Goal: Find specific page/section: Find specific page/section

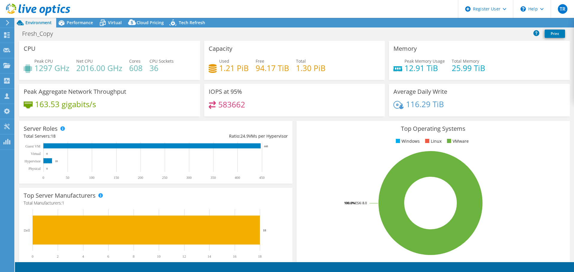
select select "USD"
click at [7, 20] on icon at bounding box center [7, 22] width 4 height 5
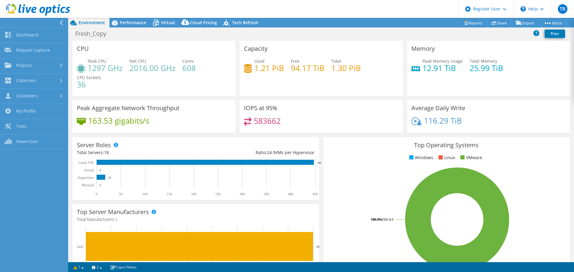
click at [24, 36] on link "Dashboard" at bounding box center [34, 35] width 68 height 15
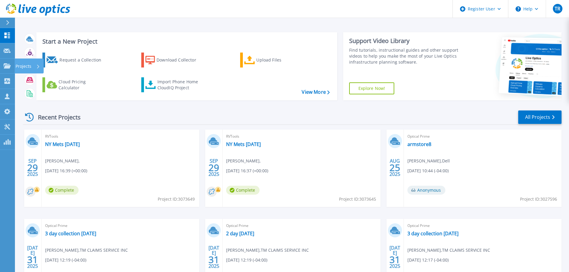
click at [13, 64] on link "Projects Projects" at bounding box center [7, 66] width 15 height 15
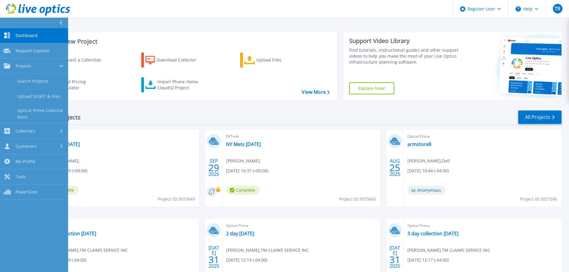
click at [48, 82] on link "Search Projects" at bounding box center [34, 81] width 68 height 15
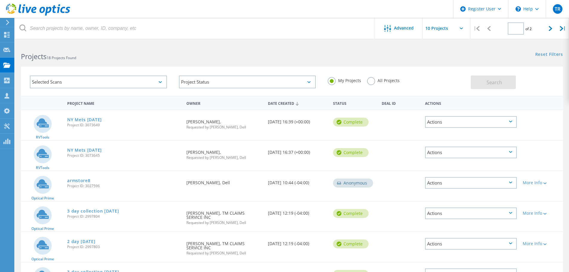
type input "1"
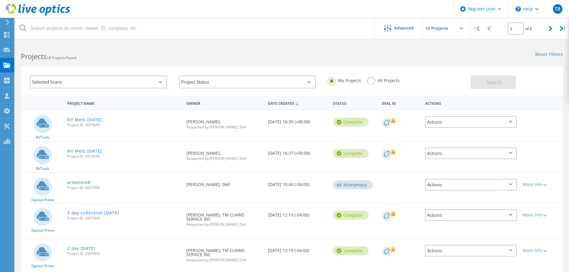
click at [104, 82] on div "Selected Scans" at bounding box center [98, 82] width 137 height 13
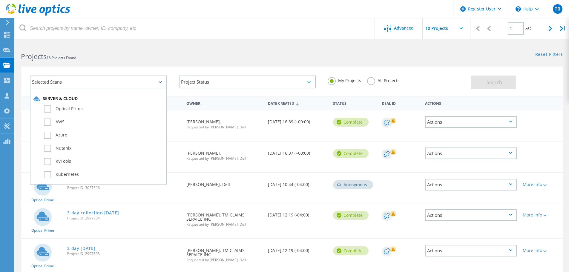
click at [104, 82] on div "Selected Scans" at bounding box center [98, 82] width 137 height 13
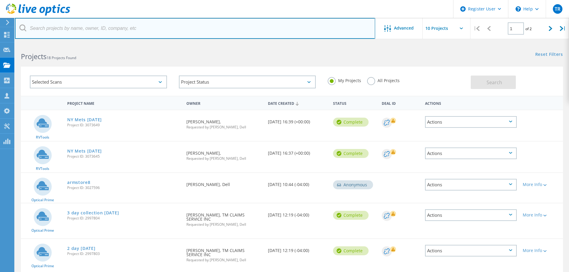
click at [139, 31] on input "text" at bounding box center [195, 28] width 360 height 21
paste input "3067348"
type input "3067348"
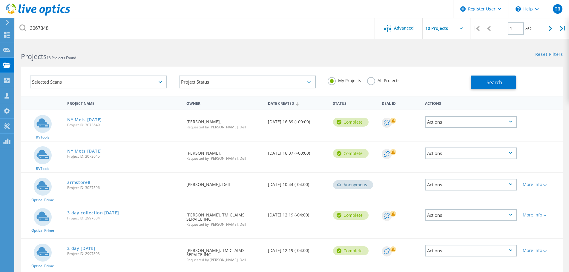
click at [375, 83] on div "All Projects" at bounding box center [383, 81] width 33 height 9
click at [372, 82] on label "All Projects" at bounding box center [383, 80] width 33 height 6
click at [0, 0] on input "All Projects" at bounding box center [0, 0] width 0 height 0
click at [505, 81] on button "Search" at bounding box center [493, 82] width 45 height 13
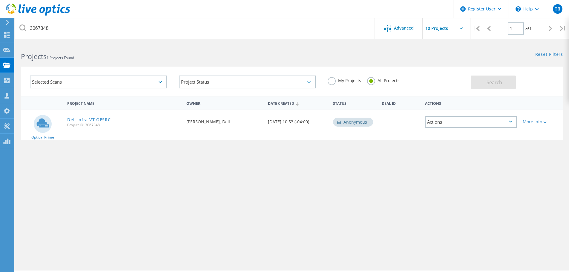
click at [83, 119] on link "Dell Infra VT OESRC" at bounding box center [88, 120] width 43 height 4
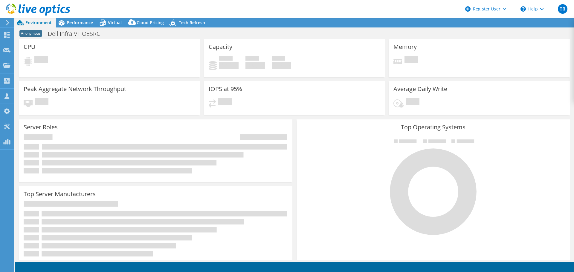
select select "USD"
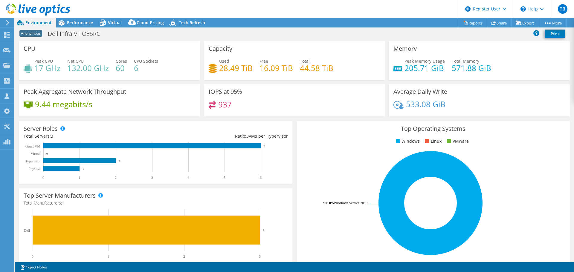
click at [74, 25] on div "Performance" at bounding box center [76, 23] width 41 height 10
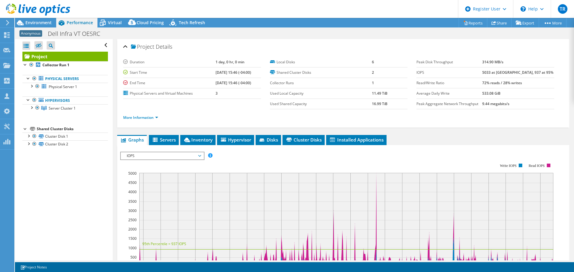
click at [200, 138] on span "Inventory" at bounding box center [197, 140] width 29 height 6
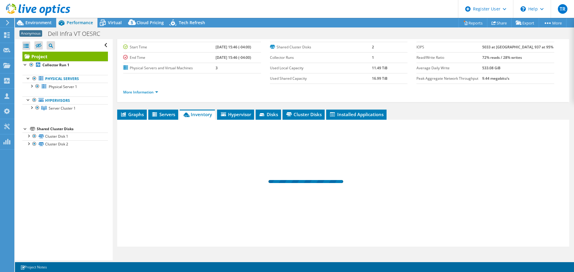
scroll to position [34, 0]
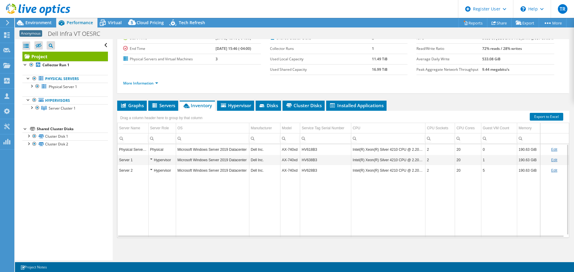
click at [310, 148] on td "HV618B3" at bounding box center [325, 149] width 51 height 10
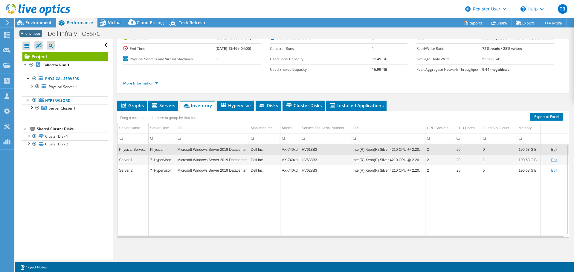
click at [313, 149] on td "HV618B3" at bounding box center [325, 149] width 51 height 10
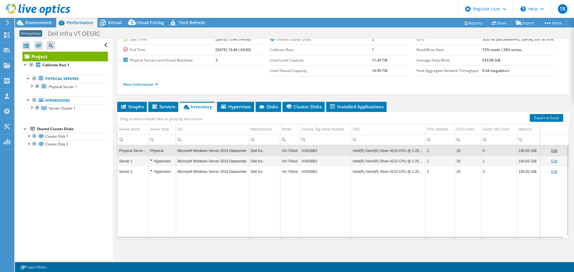
scroll to position [0, 0]
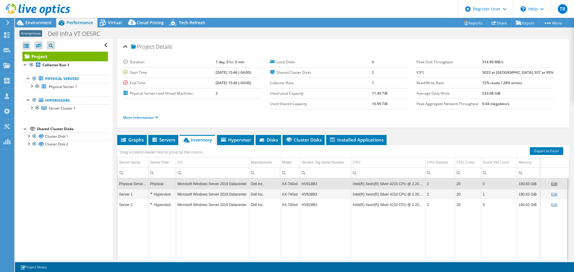
click at [47, 23] on span "Environment" at bounding box center [38, 23] width 26 height 6
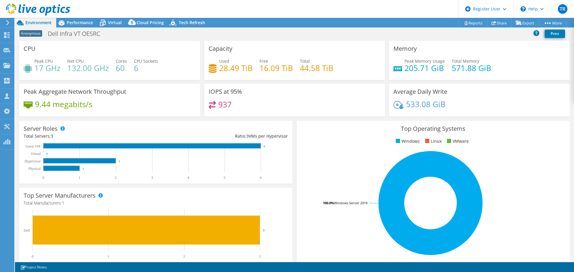
drag, startPoint x: 226, startPoint y: 98, endPoint x: 271, endPoint y: 32, distance: 80.1
click at [271, 32] on div "Anonymous Dell Infra VT OESRC Print" at bounding box center [294, 33] width 559 height 11
click at [71, 22] on span "Performance" at bounding box center [80, 23] width 26 height 6
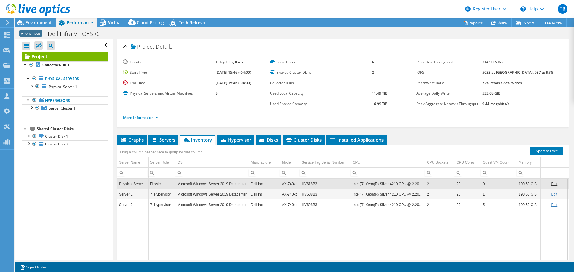
click at [108, 24] on span "Virtual" at bounding box center [115, 23] width 14 height 6
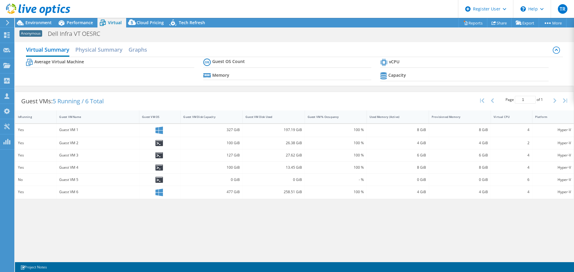
click at [139, 22] on span "Cloud Pricing" at bounding box center [150, 23] width 27 height 6
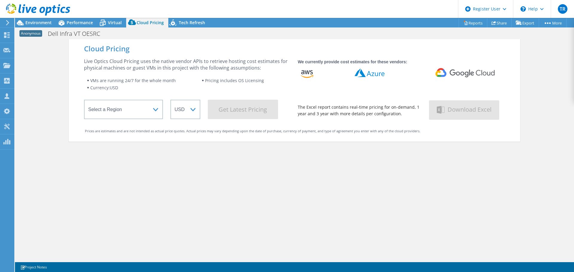
click at [70, 24] on span "Performance" at bounding box center [80, 23] width 26 height 6
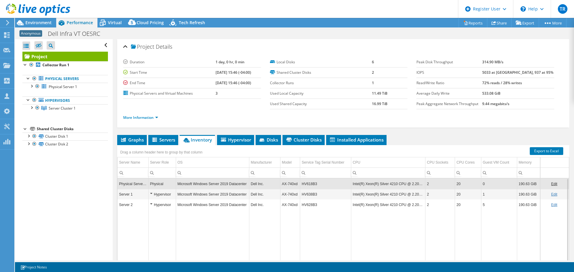
click at [162, 141] on span "Servers" at bounding box center [163, 140] width 24 height 6
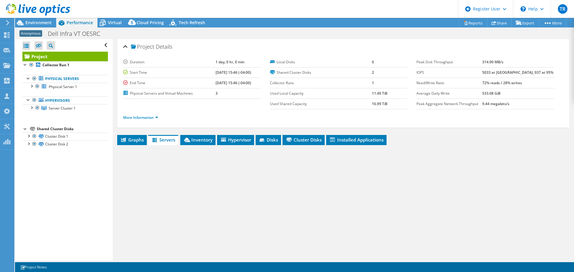
click at [135, 139] on span "Graphs" at bounding box center [132, 140] width 24 height 6
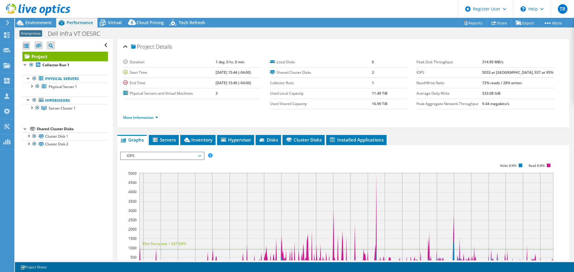
click at [47, 24] on span "Environment" at bounding box center [38, 23] width 26 height 6
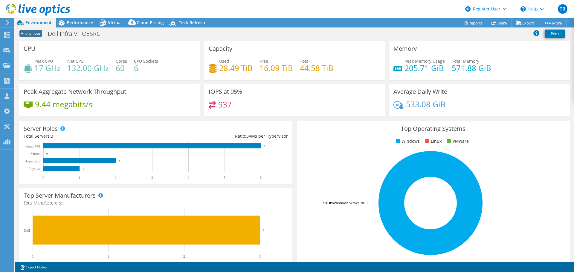
drag, startPoint x: 358, startPoint y: 68, endPoint x: 362, endPoint y: 41, distance: 26.8
click at [362, 41] on div "Capacity Used 28.49 TiB Free 16.09 TiB Total 44.58 TiB" at bounding box center [294, 60] width 181 height 39
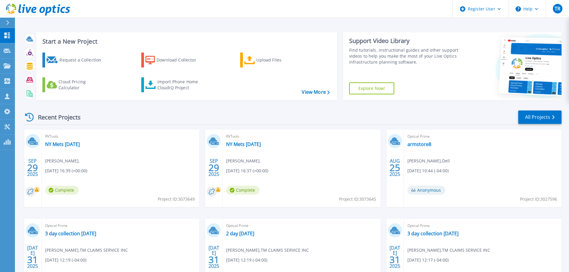
click at [6, 25] on div at bounding box center [10, 23] width 10 height 10
drag, startPoint x: 208, startPoint y: 26, endPoint x: 139, endPoint y: 48, distance: 72.3
click at [208, 27] on div "Start a New Project Request a Collection Download Collector Upload Files Cloud …" at bounding box center [292, 156] width 554 height 313
click at [10, 66] on icon at bounding box center [7, 65] width 7 height 5
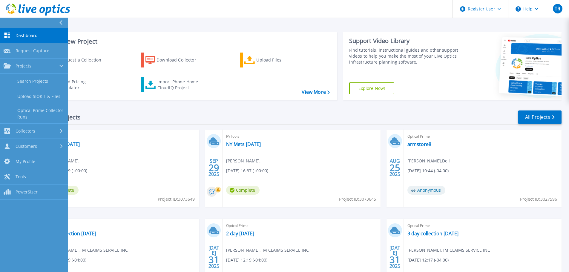
click at [31, 82] on link "Search Projects" at bounding box center [34, 81] width 68 height 15
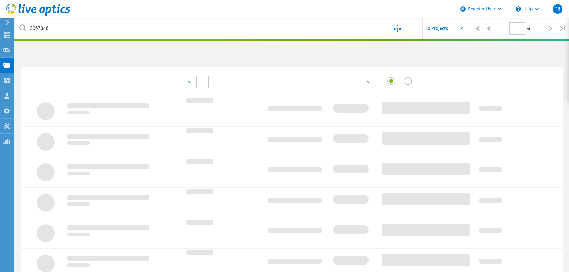
type input "1"
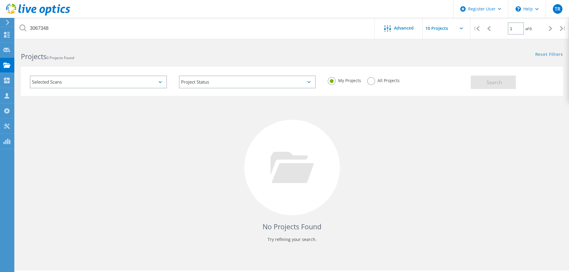
click at [131, 77] on div "Selected Scans" at bounding box center [98, 82] width 137 height 13
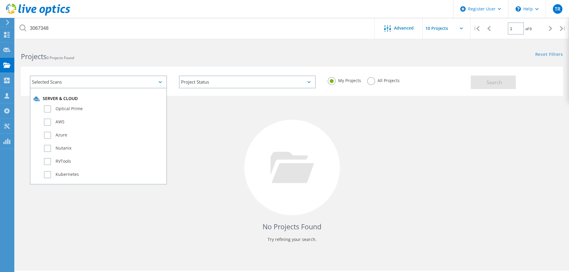
click at [146, 60] on h2 "Projects 0 Projects Found" at bounding box center [153, 57] width 265 height 10
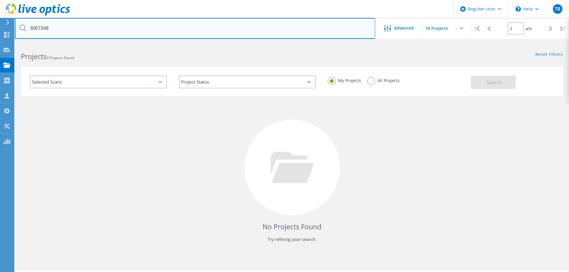
click at [227, 36] on input "3067348" at bounding box center [195, 28] width 360 height 21
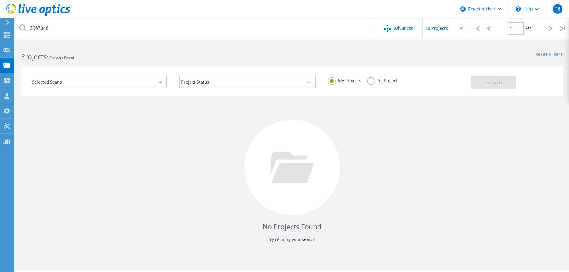
click at [377, 85] on div "All Projects" at bounding box center [383, 81] width 33 height 9
click at [376, 82] on label "All Projects" at bounding box center [383, 80] width 33 height 6
click at [0, 0] on input "All Projects" at bounding box center [0, 0] width 0 height 0
click at [496, 79] on span "Search" at bounding box center [495, 82] width 16 height 7
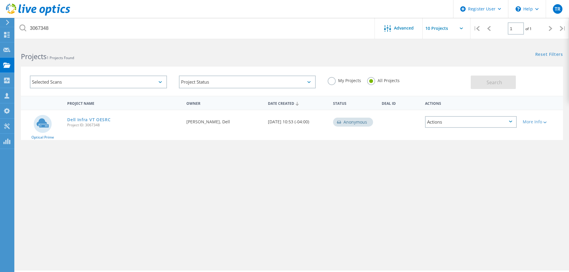
click at [97, 120] on link "Dell Infra VT OESRC" at bounding box center [88, 120] width 43 height 4
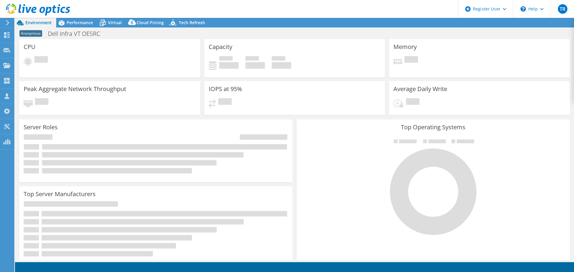
select select "USD"
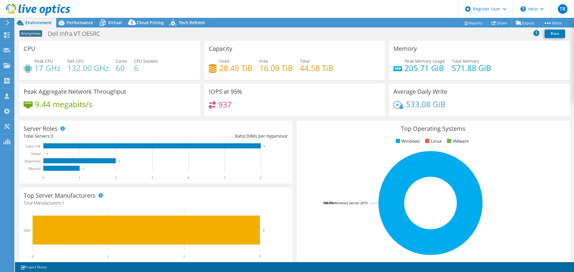
click at [110, 19] on div "Virtual" at bounding box center [111, 23] width 29 height 10
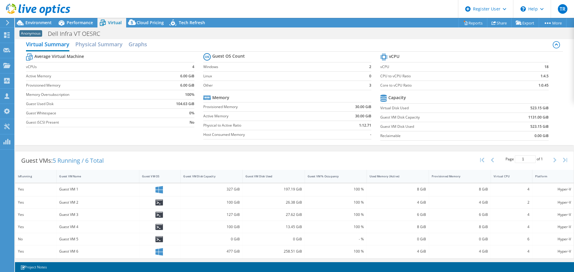
scroll to position [7, 0]
click at [81, 18] on header "TR Dell User [PERSON_NAME] [PERSON_NAME][EMAIL_ADDRESS][PERSON_NAME][DOMAIN_NAM…" at bounding box center [287, 9] width 574 height 18
click at [57, 21] on icon at bounding box center [61, 23] width 10 height 10
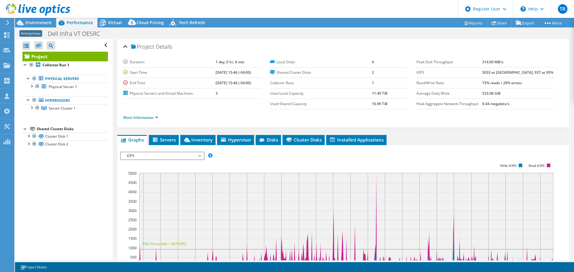
scroll to position [0, 0]
click at [41, 21] on span "Environment" at bounding box center [38, 23] width 26 height 6
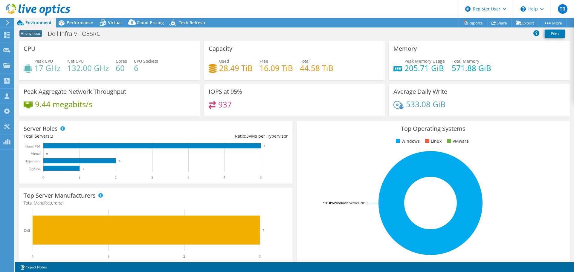
click at [85, 21] on span "Performance" at bounding box center [80, 23] width 26 height 6
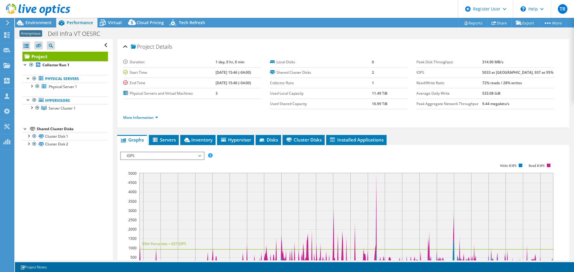
click at [206, 140] on span "Inventory" at bounding box center [197, 140] width 29 height 6
